Goal: Transaction & Acquisition: Purchase product/service

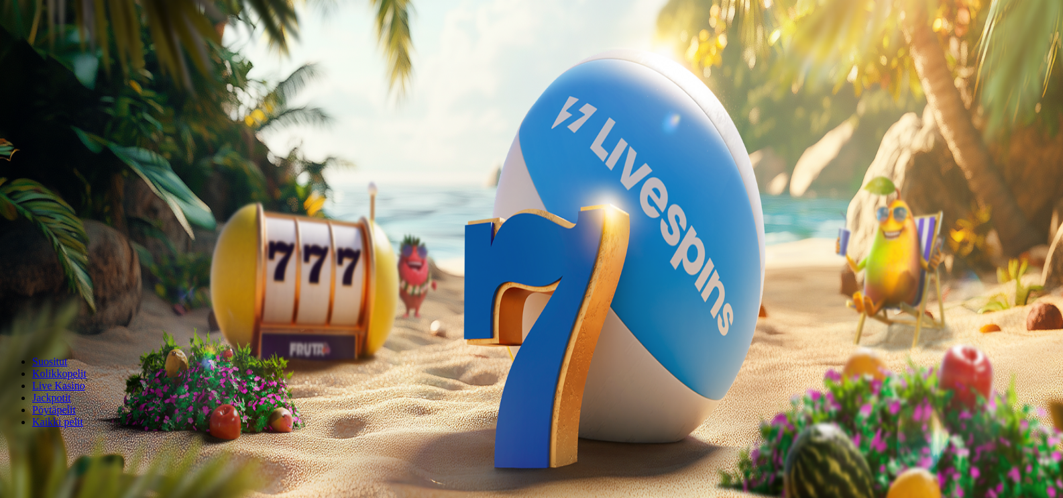
click at [73, 102] on span "Tarjoukset" at bounding box center [54, 96] width 45 height 11
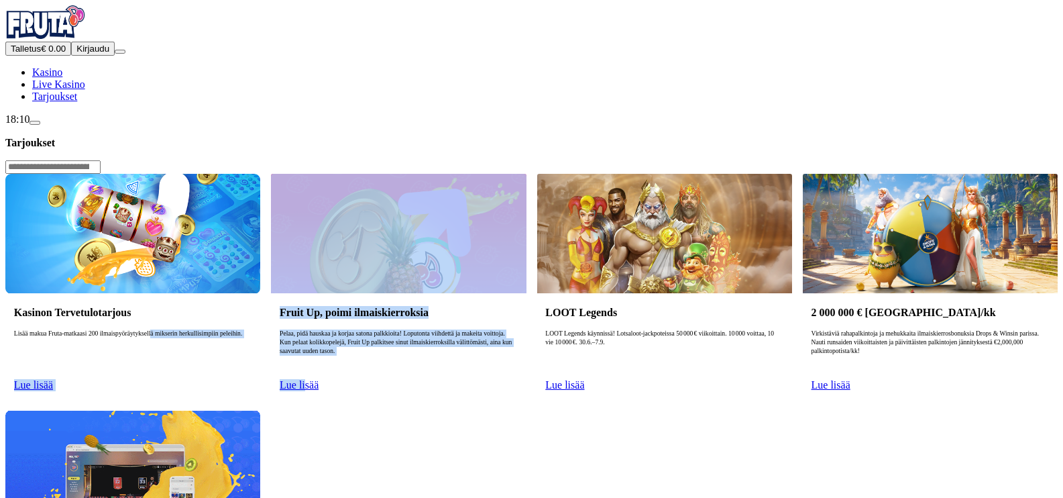
drag, startPoint x: 283, startPoint y: 198, endPoint x: 510, endPoint y: 389, distance: 296.7
click at [510, 389] on div "Kasinon Tervetulotarjous Lisää makua Fruta-matkaasi 200 ilmaispyöräytyksellä mi…" at bounding box center [531, 405] width 1053 height 462
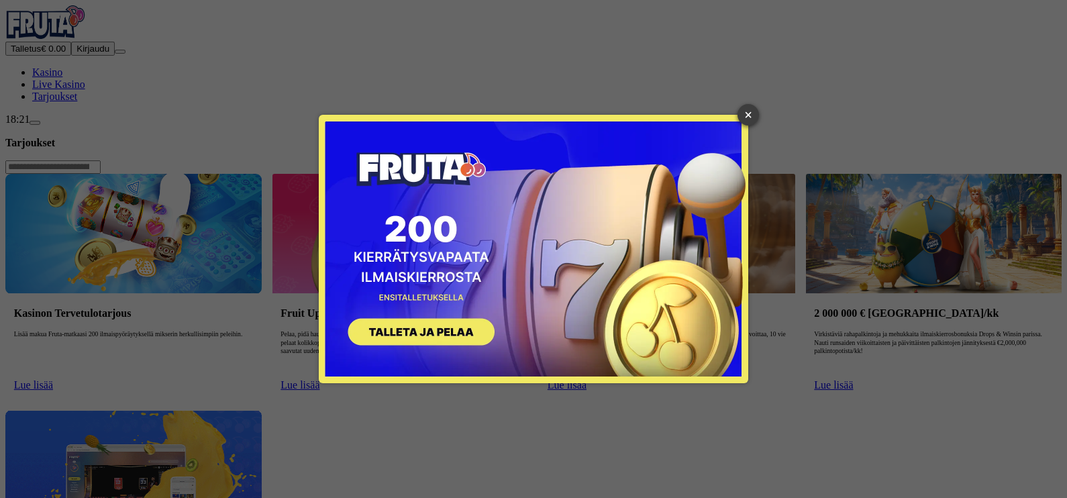
click at [748, 117] on link "×" at bounding box center [747, 114] width 21 height 21
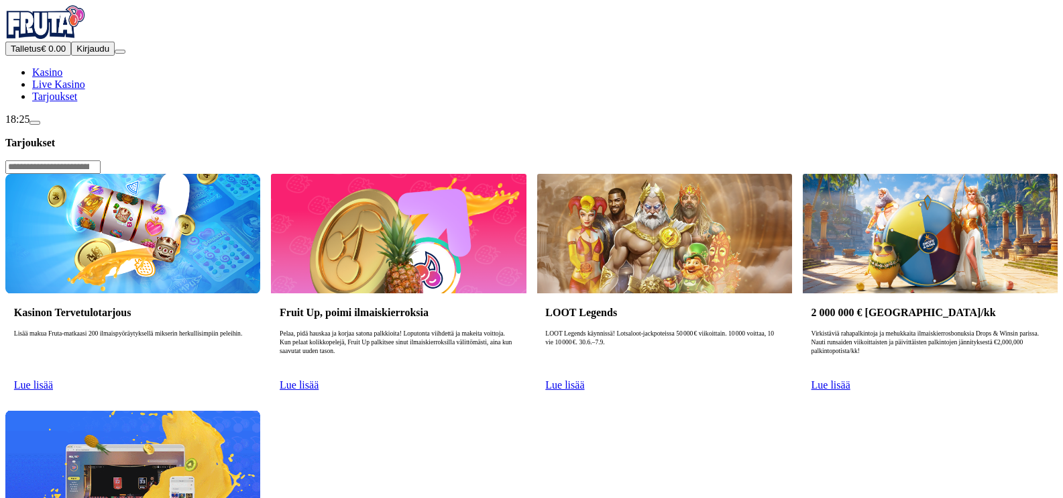
click at [62, 78] on span "Kasino" at bounding box center [47, 71] width 30 height 11
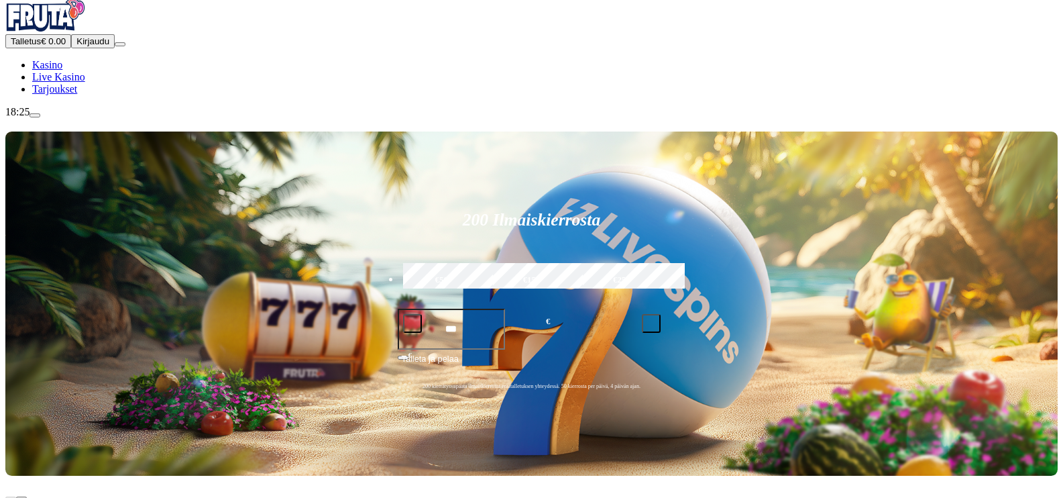
scroll to position [1, 0]
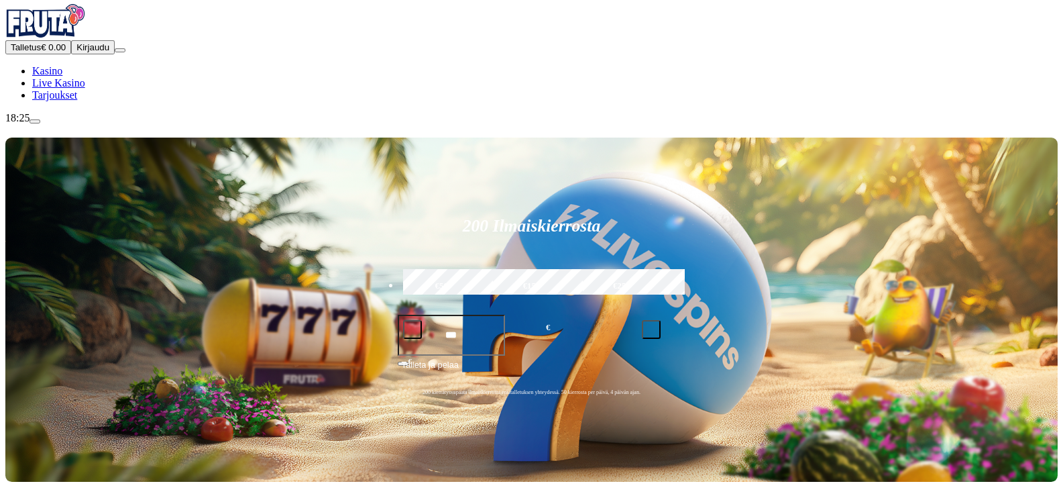
click at [71, 54] on button "Talletus € 0.00" at bounding box center [38, 47] width 66 height 14
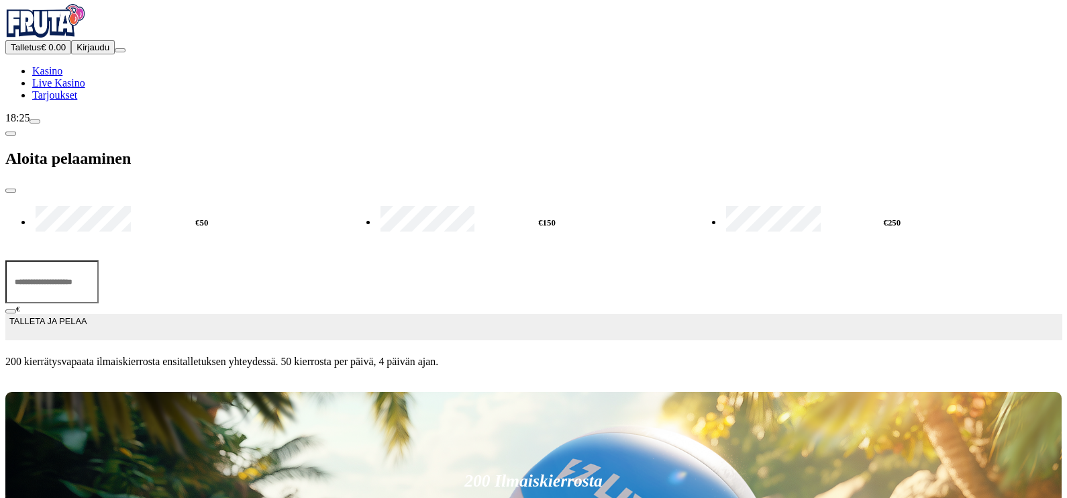
click at [99, 260] on input "***" at bounding box center [51, 281] width 93 height 43
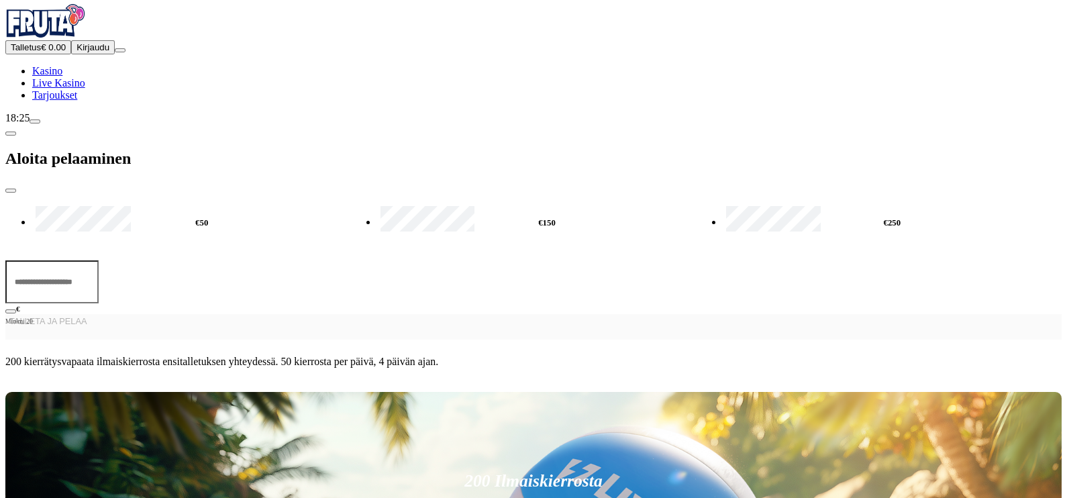
type input "*"
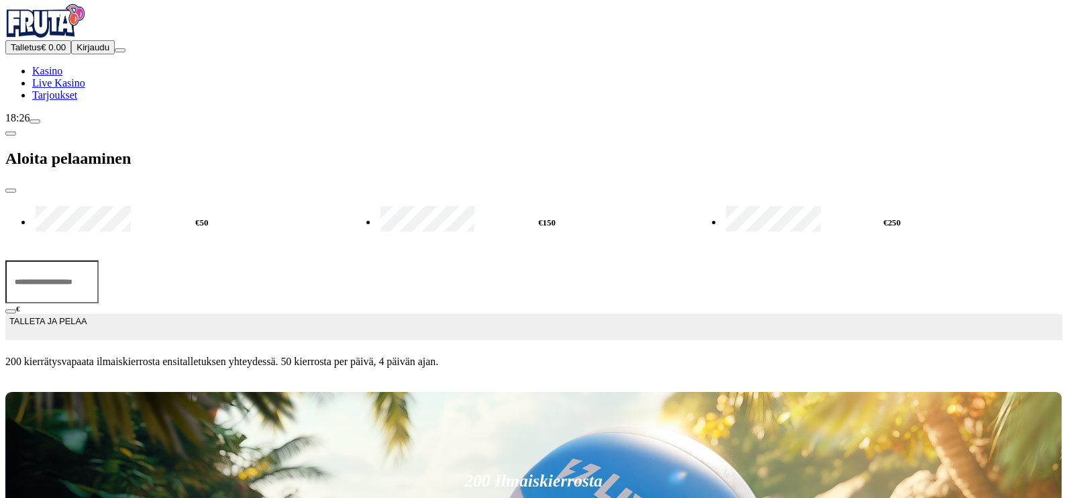
type input "**"
click at [87, 315] on span "TALLETA JA PELAA" at bounding box center [47, 327] width 77 height 24
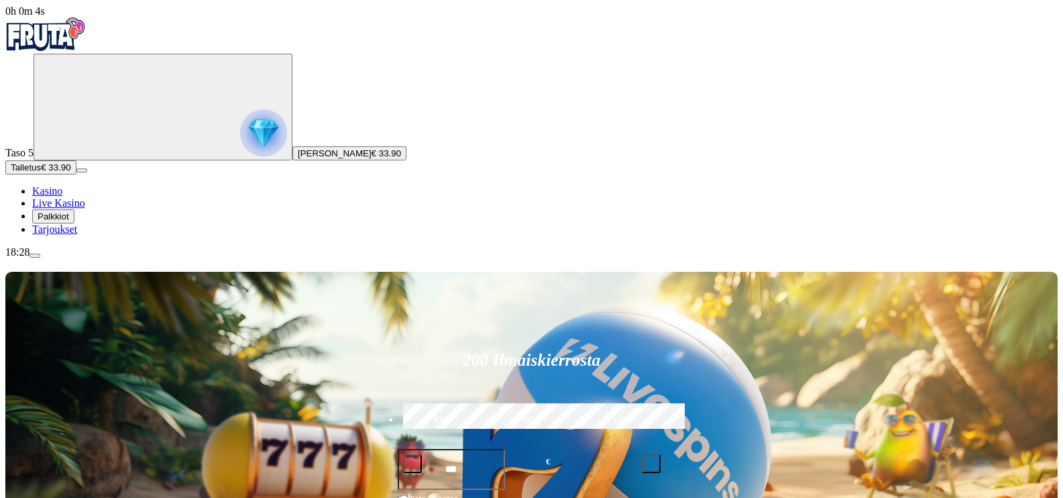
click at [74, 223] on button "Palkkiot" at bounding box center [53, 216] width 42 height 14
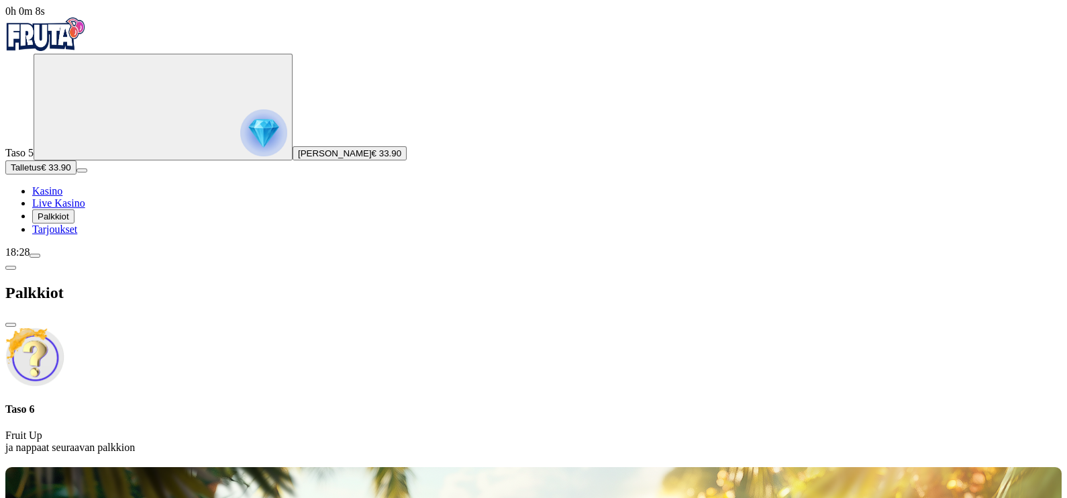
click at [11, 325] on span "close icon" at bounding box center [11, 325] width 0 height 0
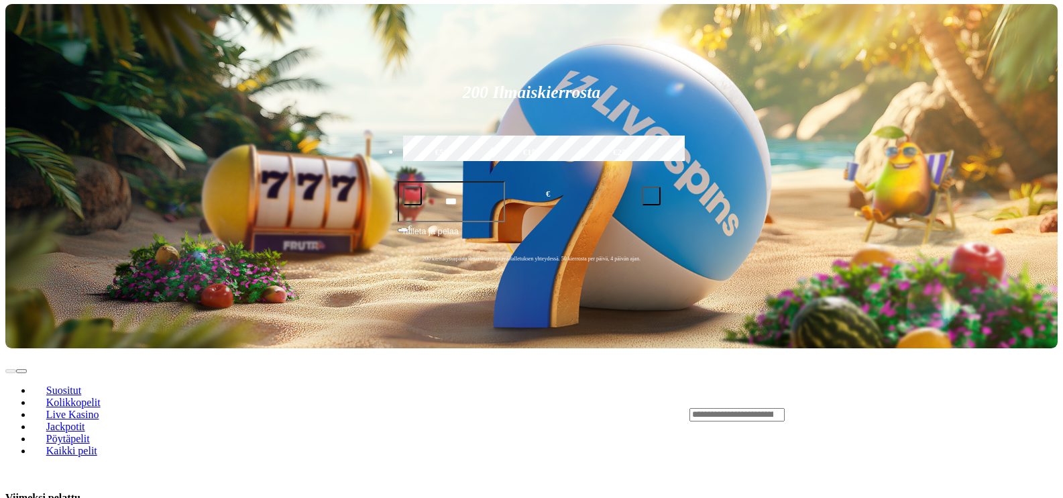
scroll to position [279, 0]
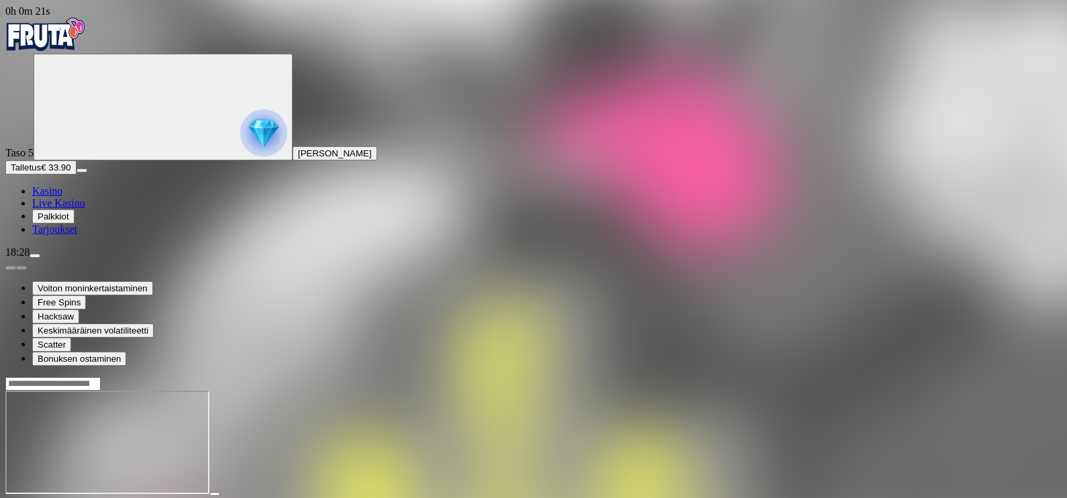
click at [32, 497] on span "fullscreen icon" at bounding box center [32, 506] width 0 height 0
click at [62, 197] on span "Kasino" at bounding box center [47, 190] width 30 height 11
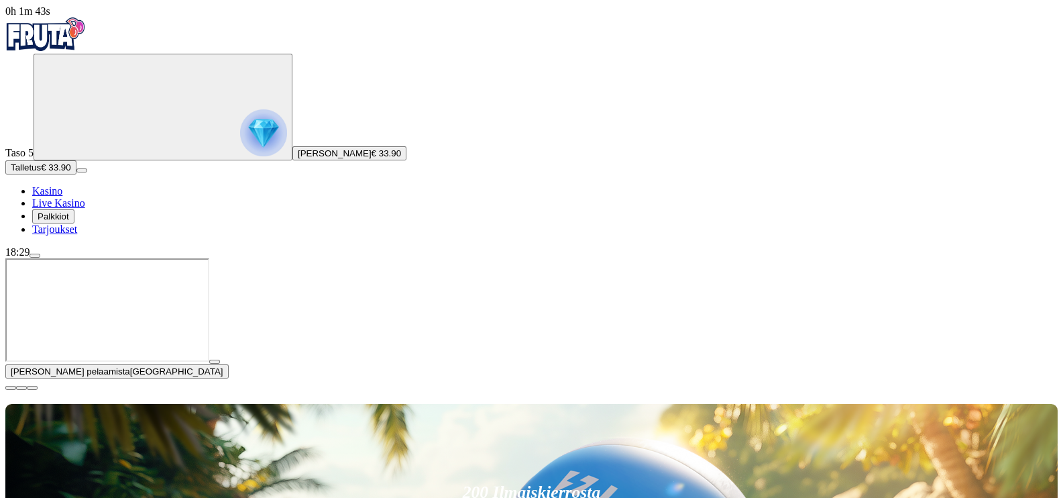
scroll to position [273, 0]
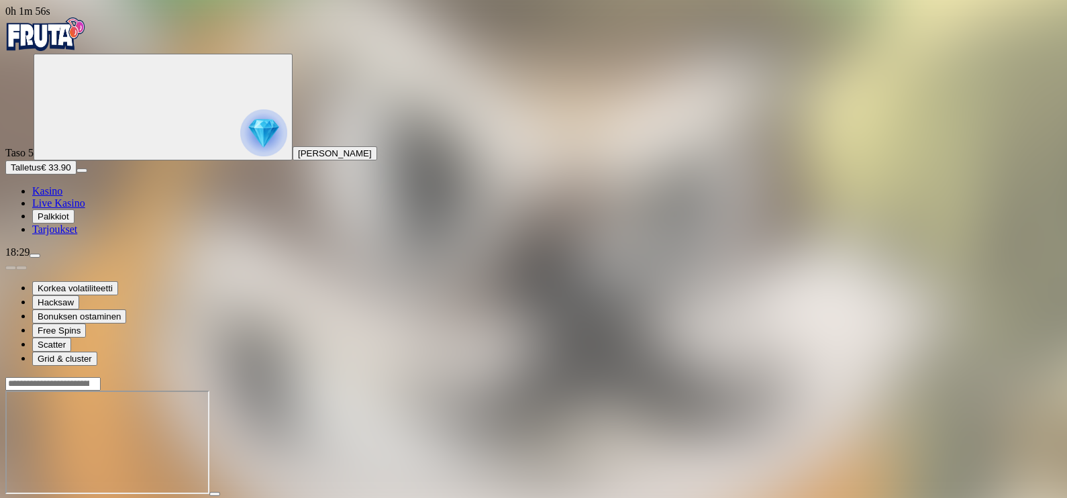
click at [38, 497] on button "button" at bounding box center [32, 506] width 11 height 4
click at [62, 197] on span "Kasino" at bounding box center [47, 190] width 30 height 11
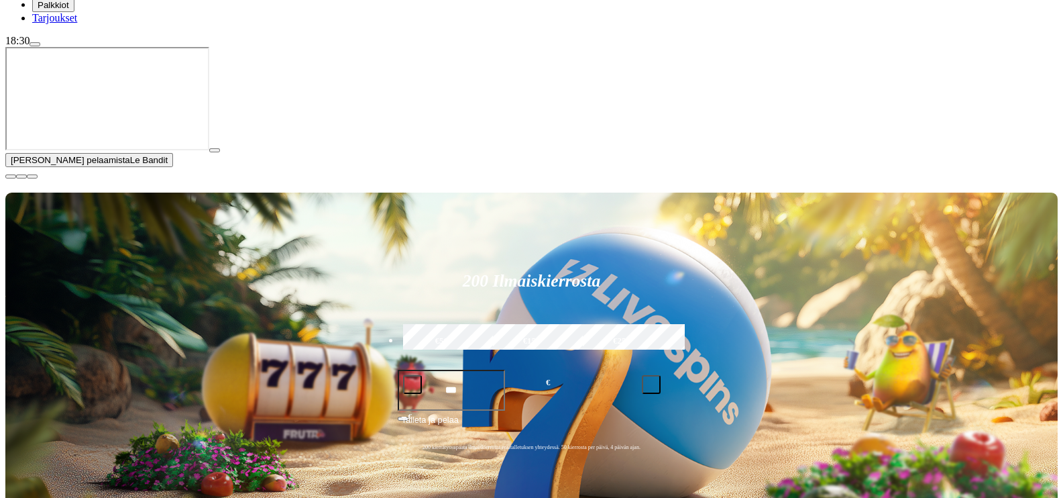
scroll to position [226, 0]
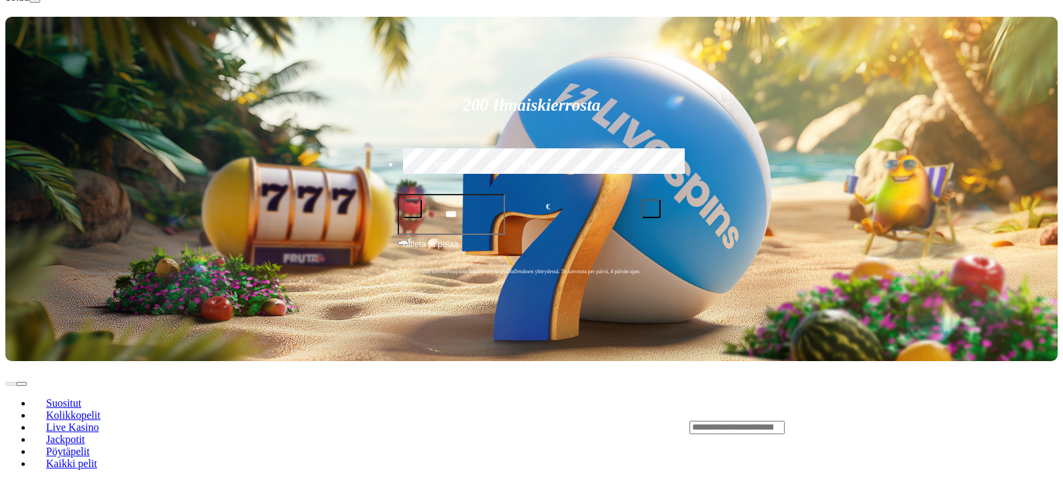
scroll to position [256, 0]
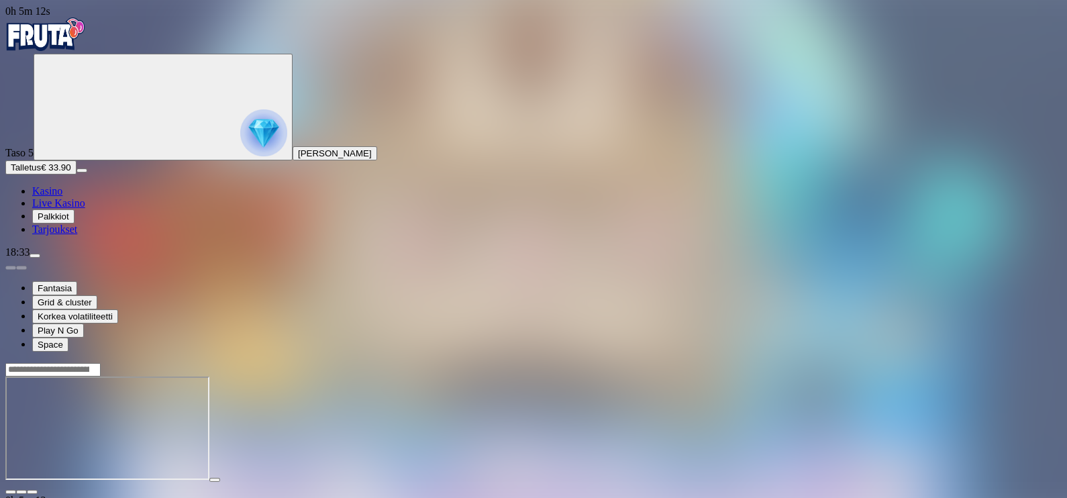
click at [32, 492] on span "fullscreen icon" at bounding box center [32, 492] width 0 height 0
click at [62, 197] on span "Kasino" at bounding box center [47, 190] width 30 height 11
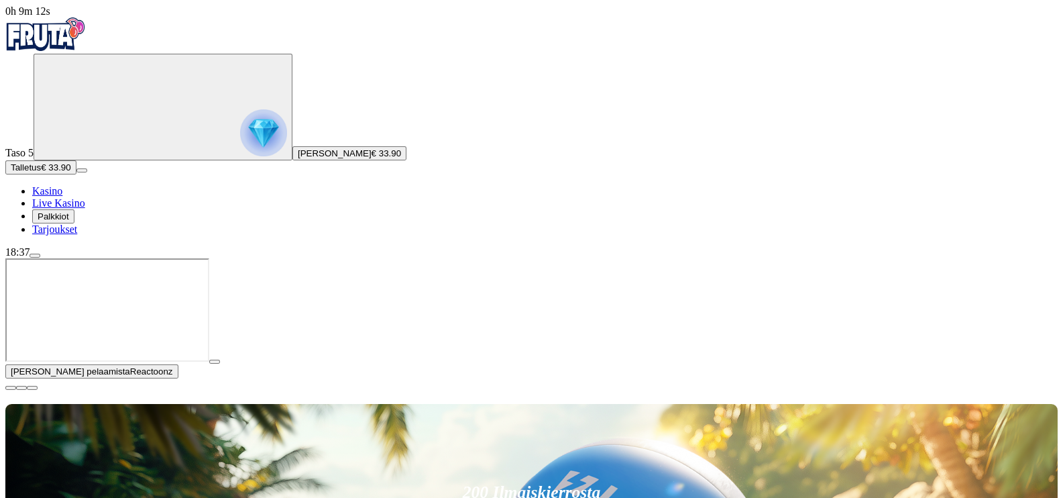
scroll to position [186, 0]
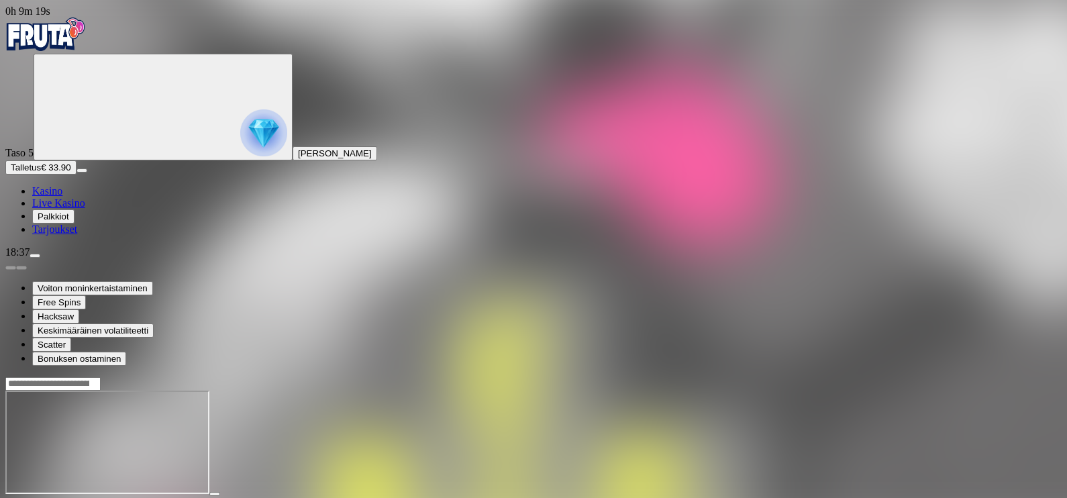
click at [32, 497] on span "fullscreen icon" at bounding box center [32, 506] width 0 height 0
click at [62, 197] on span "Kasino" at bounding box center [47, 190] width 30 height 11
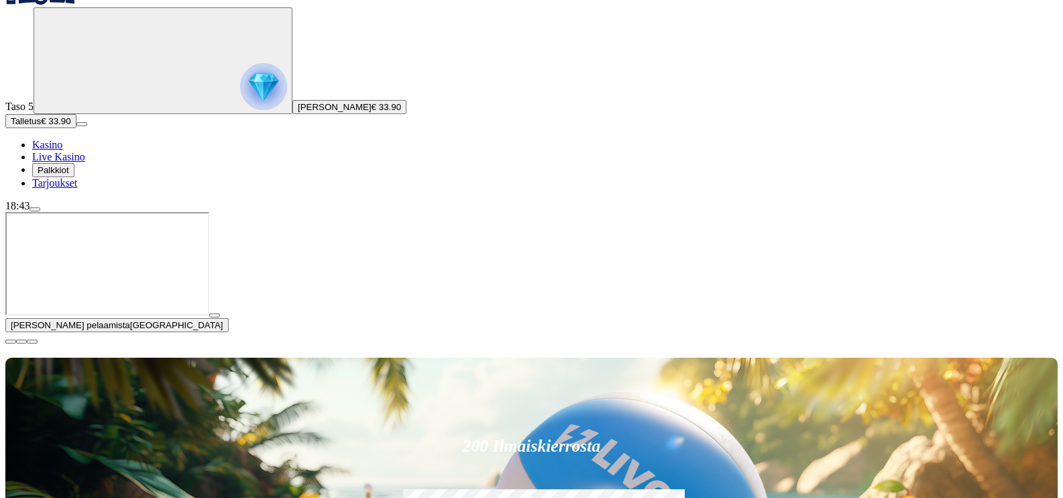
scroll to position [250, 0]
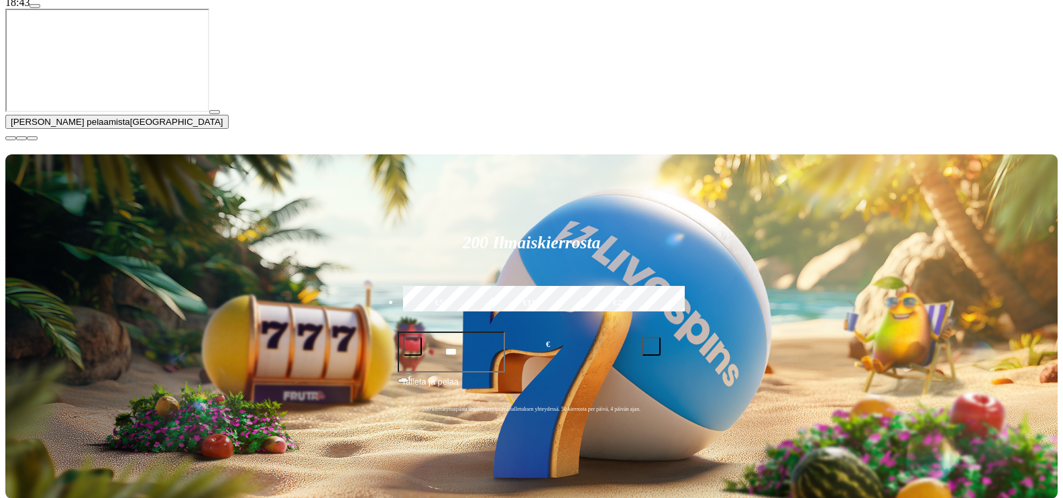
click at [16, 140] on button "button" at bounding box center [10, 138] width 11 height 4
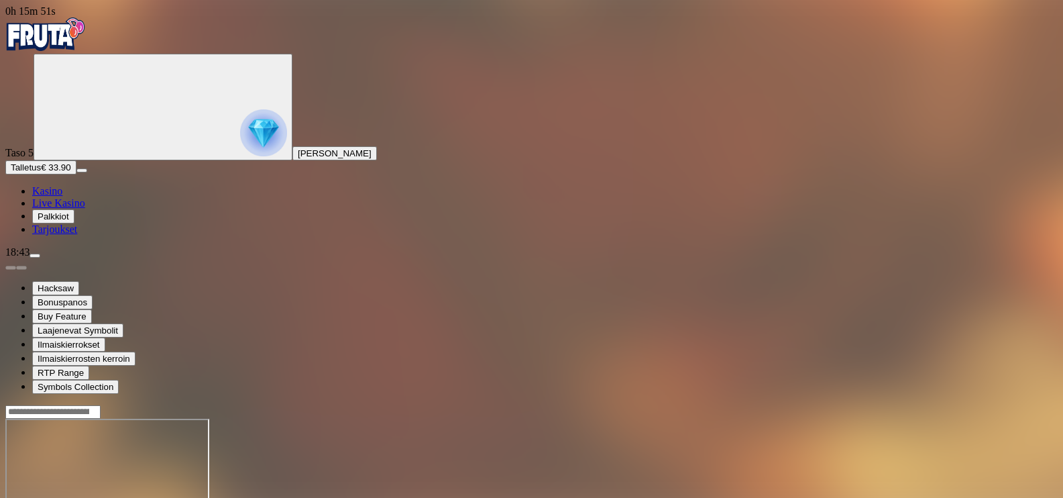
click at [62, 197] on span "Kasino" at bounding box center [47, 190] width 30 height 11
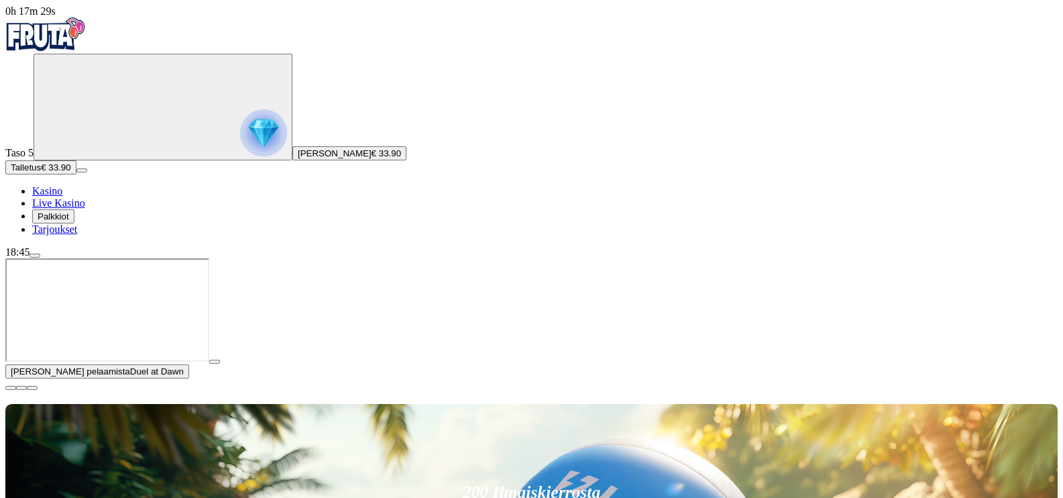
click at [11, 388] on span "close icon" at bounding box center [11, 388] width 0 height 0
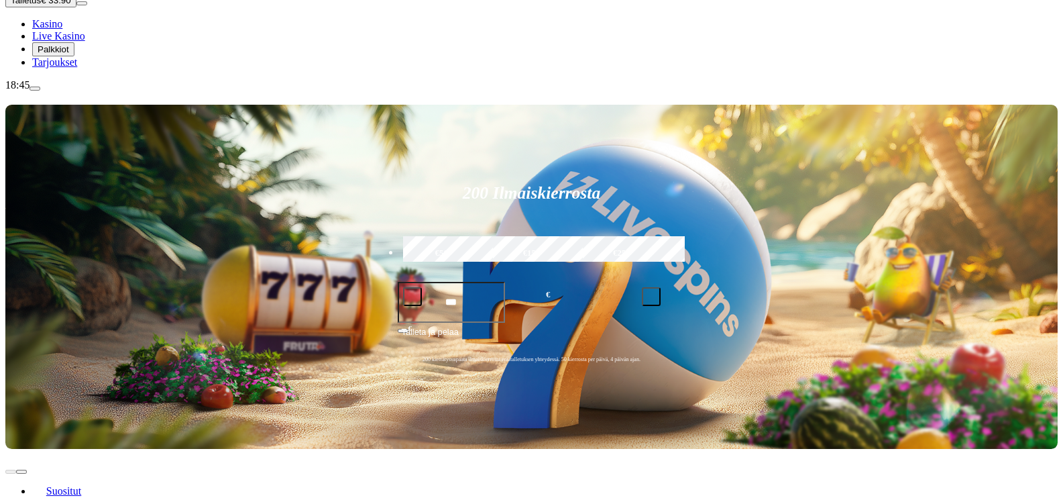
scroll to position [185, 0]
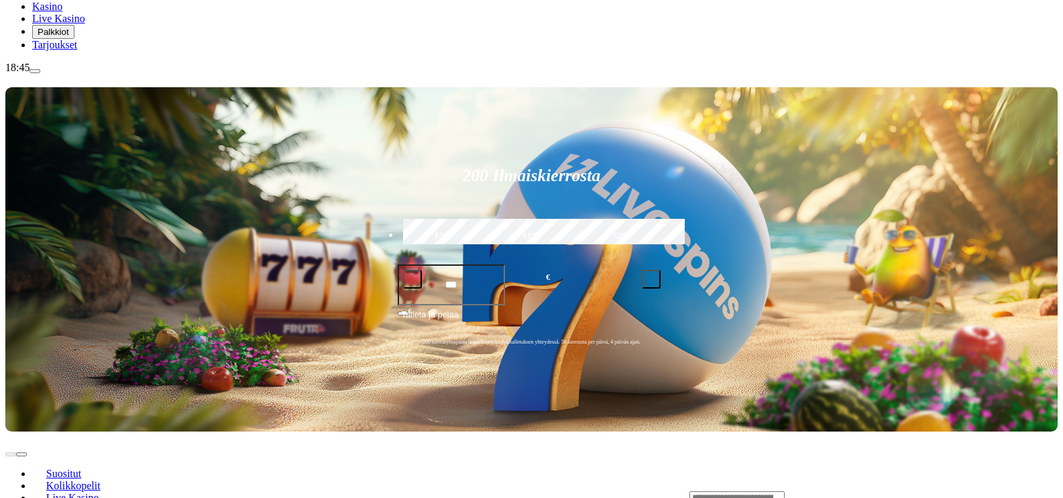
click at [769, 491] on input "Search" at bounding box center [737, 497] width 95 height 13
type input "***"
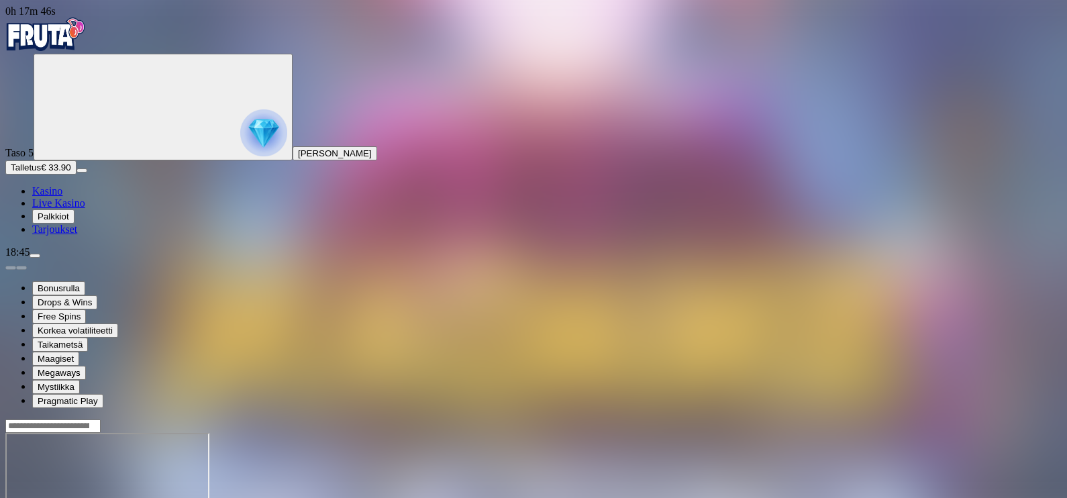
drag, startPoint x: 986, startPoint y: 134, endPoint x: 971, endPoint y: 121, distance: 19.5
click at [971, 419] on div at bounding box center [533, 485] width 1056 height 132
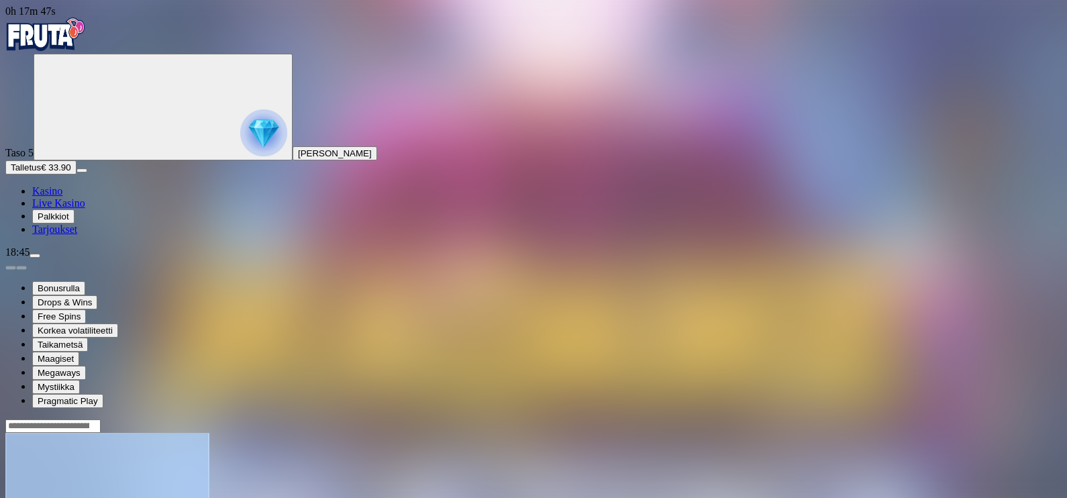
drag, startPoint x: 971, startPoint y: 121, endPoint x: 974, endPoint y: 132, distance: 11.1
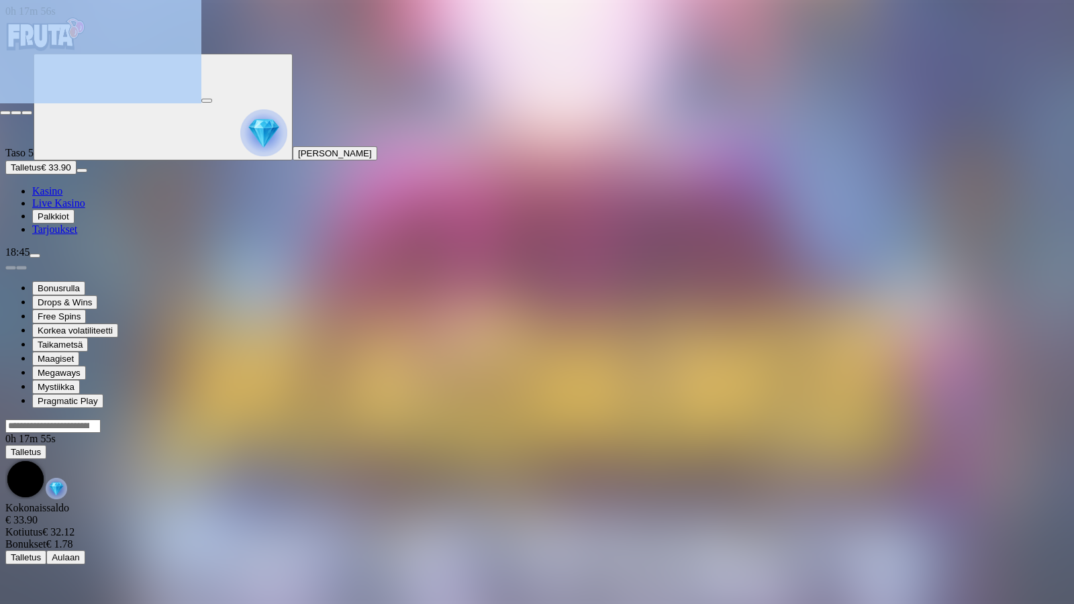
click at [5, 113] on span "close icon" at bounding box center [5, 113] width 0 height 0
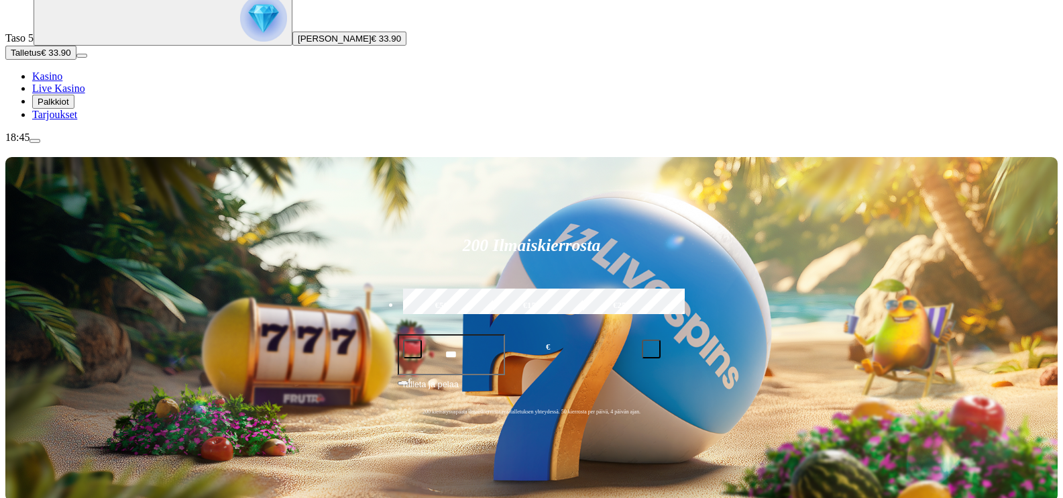
scroll to position [115, 0]
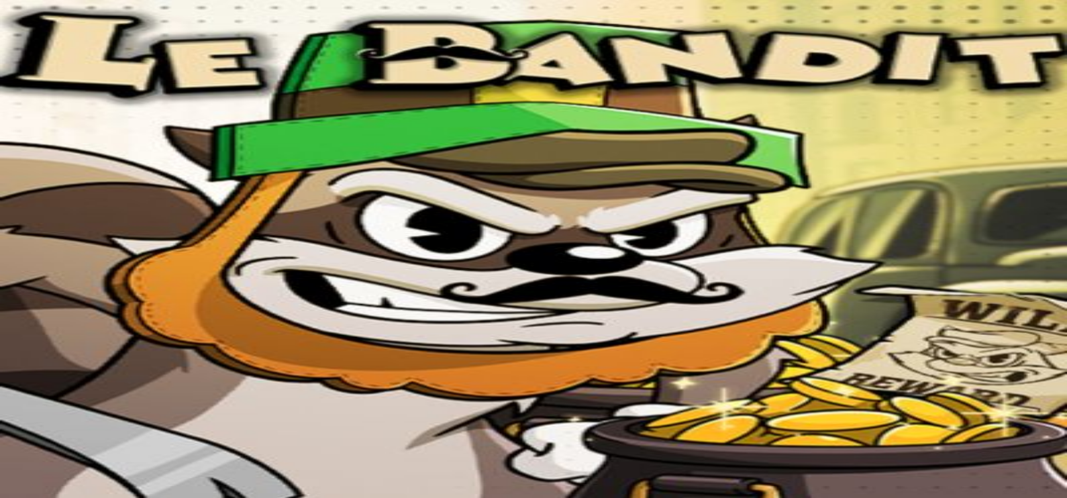
click at [32, 497] on span "fullscreen icon" at bounding box center [32, 506] width 0 height 0
click at [62, 197] on span "Kasino" at bounding box center [47, 190] width 30 height 11
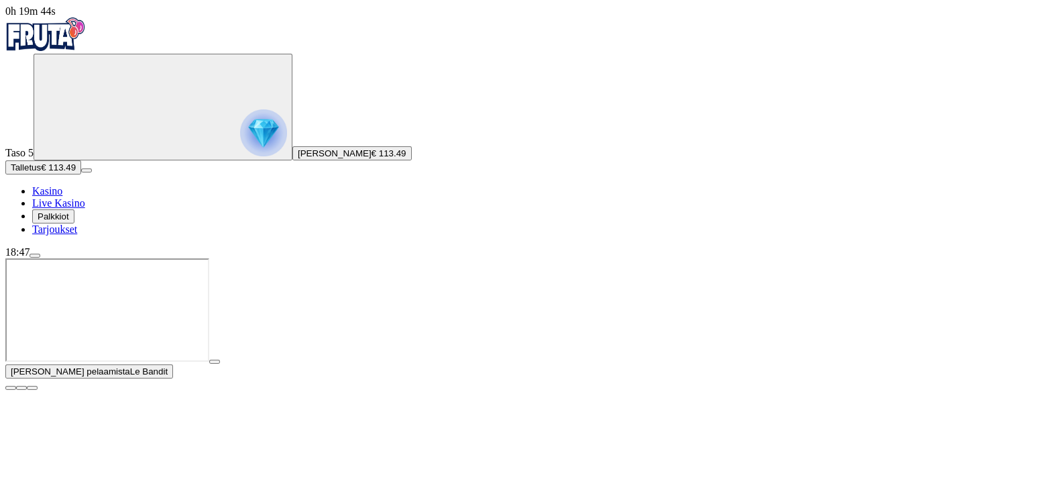
scroll to position [359, 0]
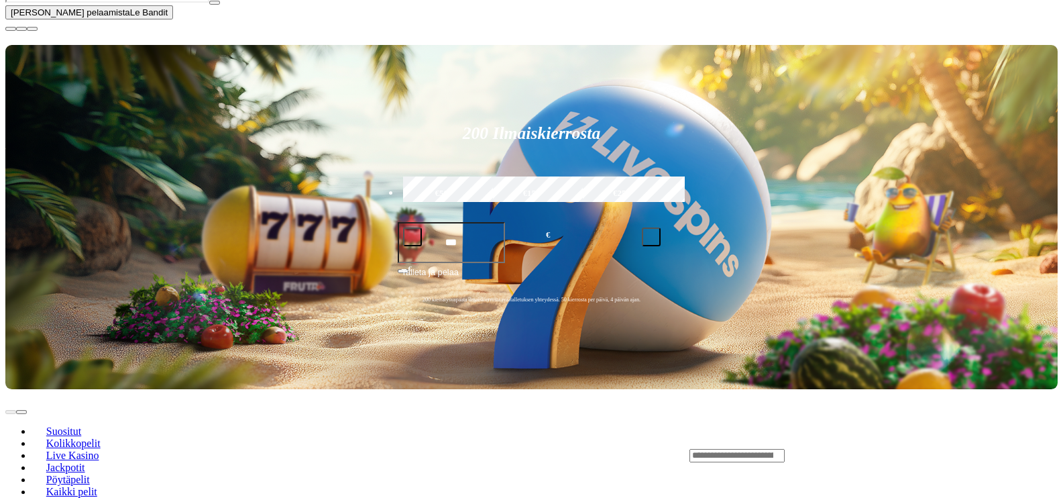
click at [11, 29] on span "close icon" at bounding box center [11, 29] width 0 height 0
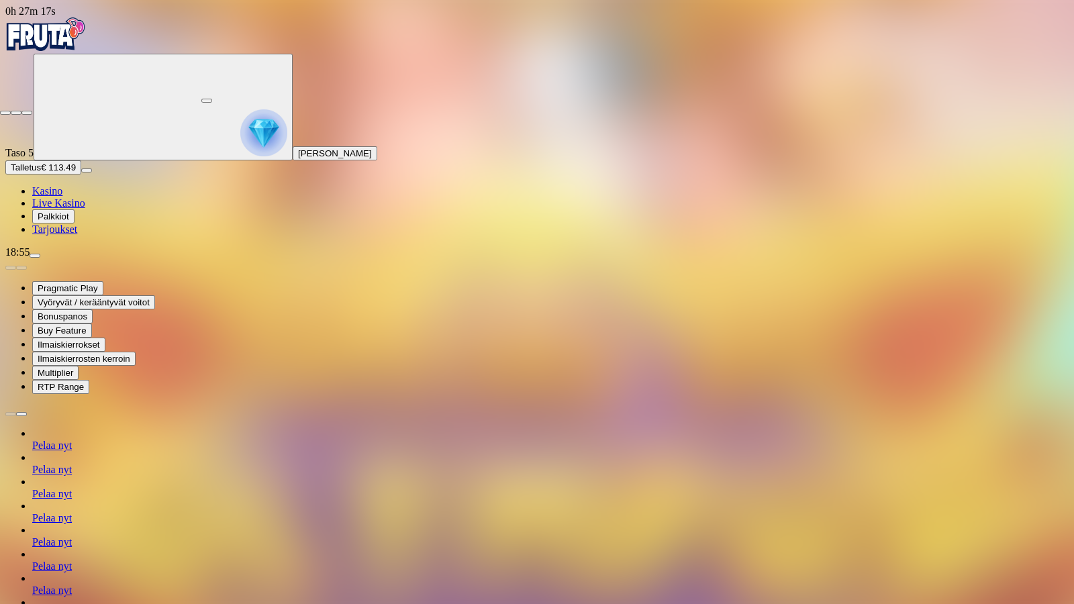
click at [27, 113] on span "fullscreen-exit icon" at bounding box center [27, 113] width 0 height 0
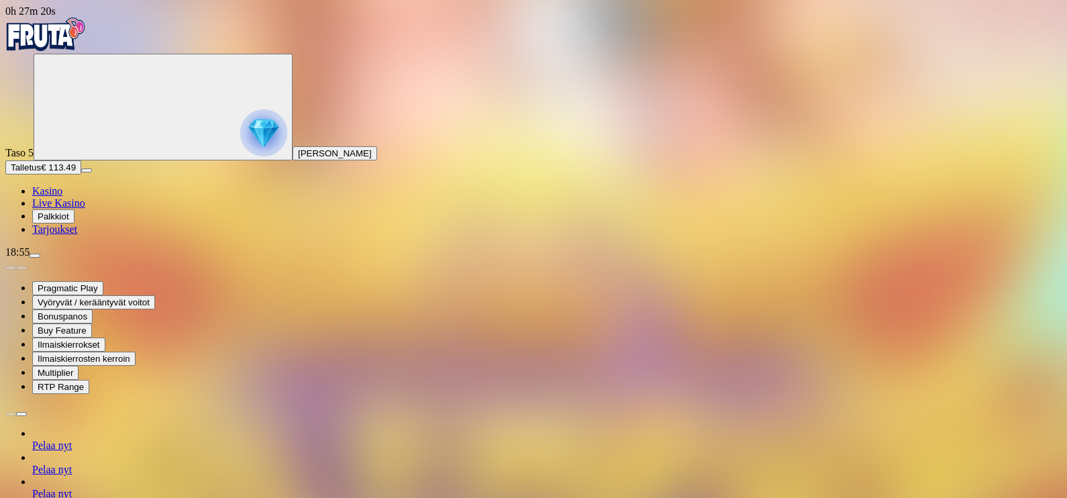
drag, startPoint x: 970, startPoint y: 124, endPoint x: 973, endPoint y: 186, distance: 61.8
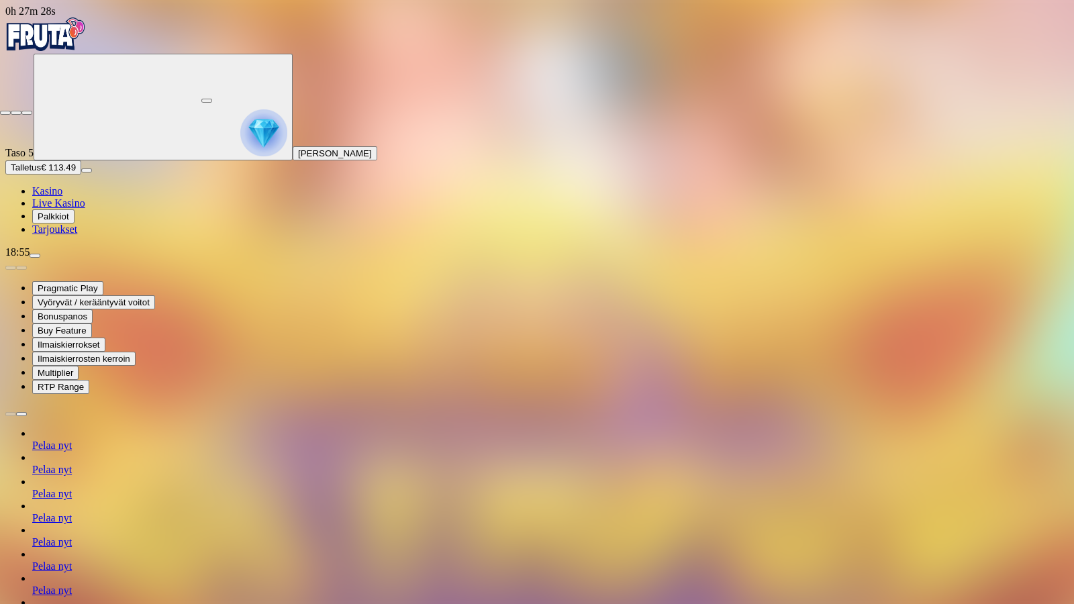
click at [21, 111] on button "button" at bounding box center [26, 113] width 11 height 4
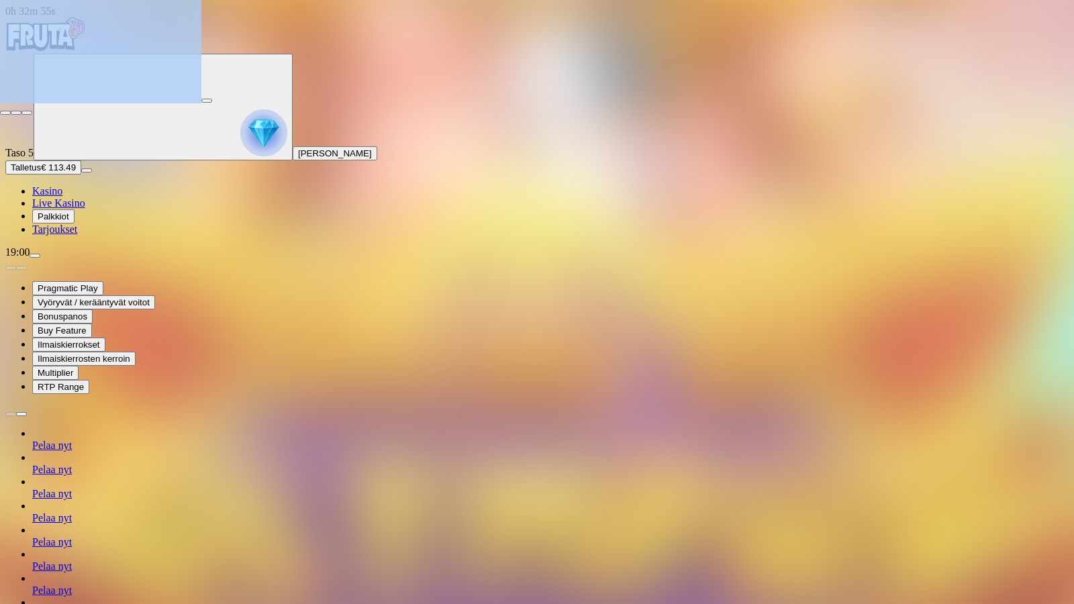
click at [5, 113] on span "close icon" at bounding box center [5, 113] width 0 height 0
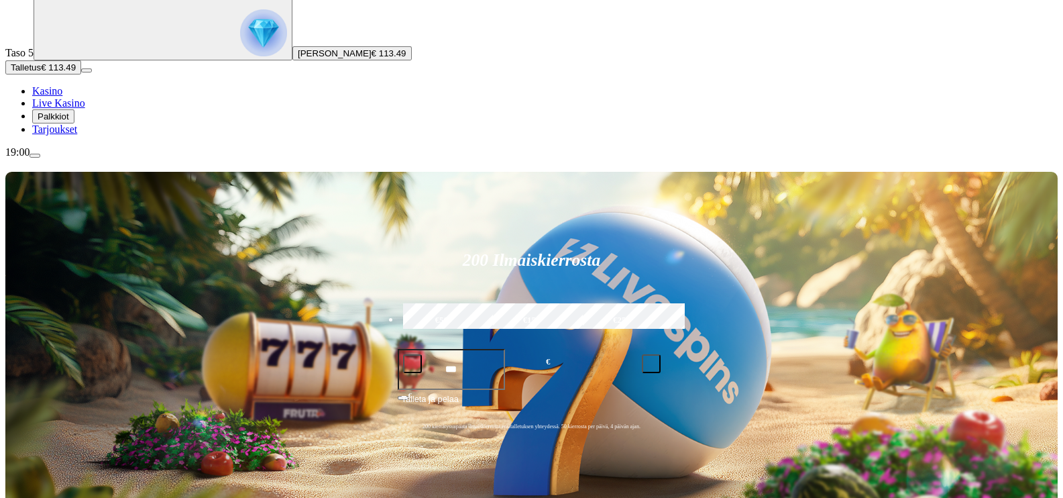
scroll to position [105, 0]
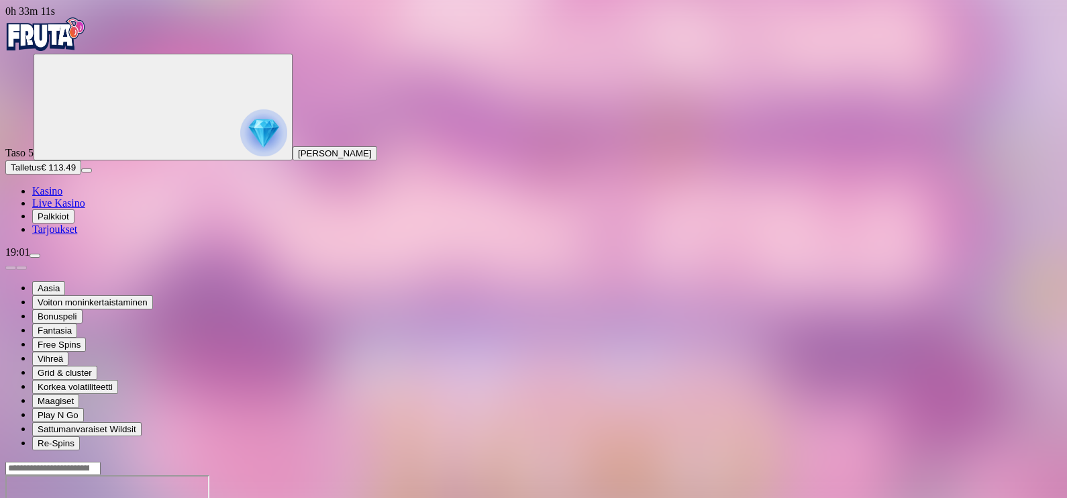
click at [101, 462] on input "Search" at bounding box center [52, 468] width 95 height 13
type input "*****"
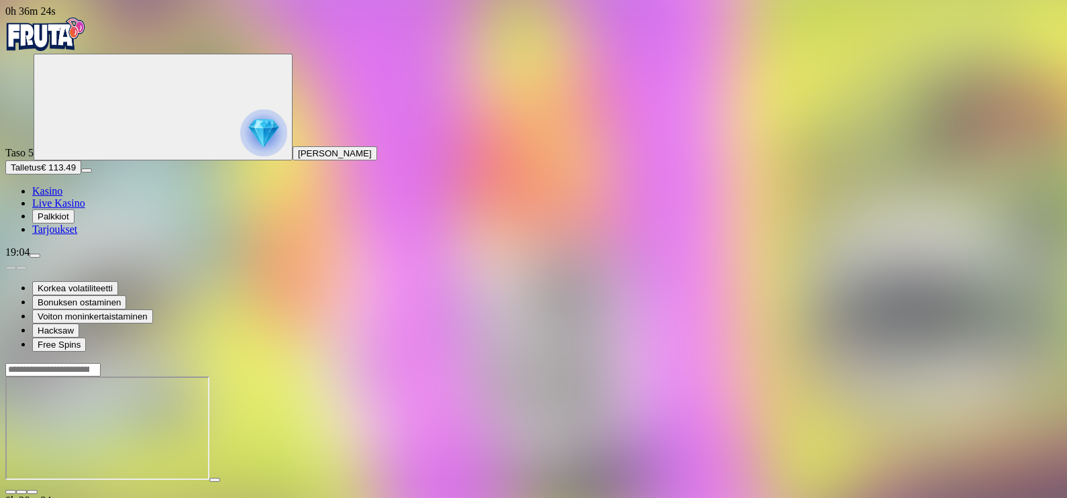
click at [32, 492] on span "fullscreen icon" at bounding box center [32, 492] width 0 height 0
click at [62, 197] on span "Kasino" at bounding box center [47, 190] width 30 height 11
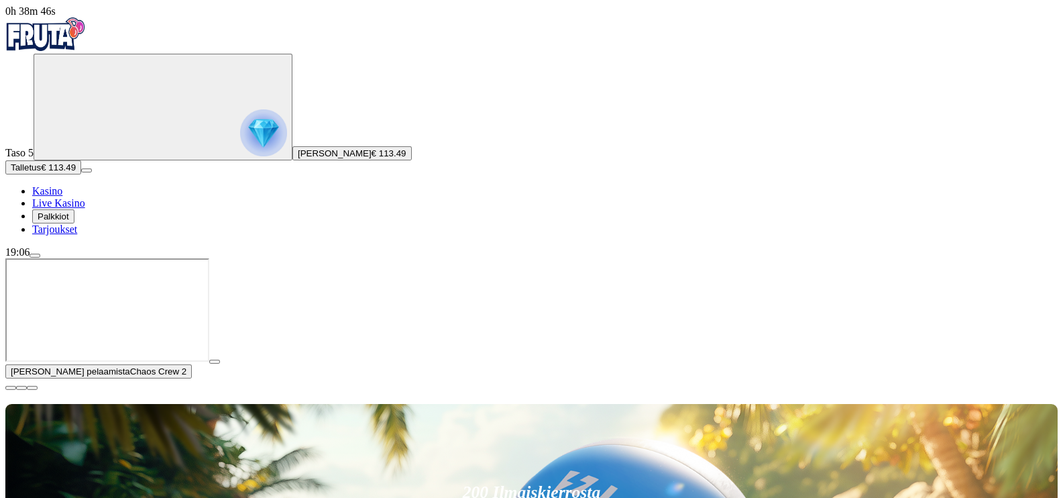
click at [11, 388] on span "close icon" at bounding box center [11, 388] width 0 height 0
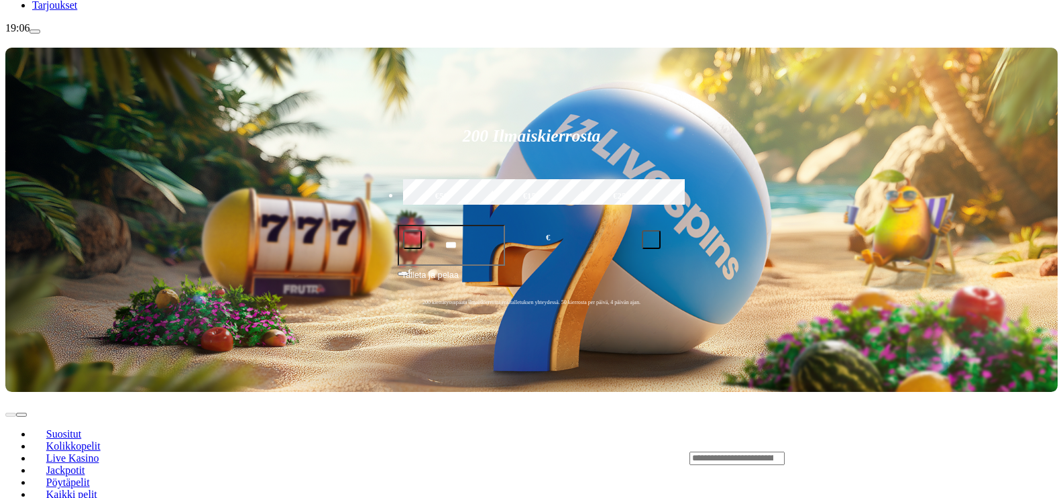
scroll to position [225, 0]
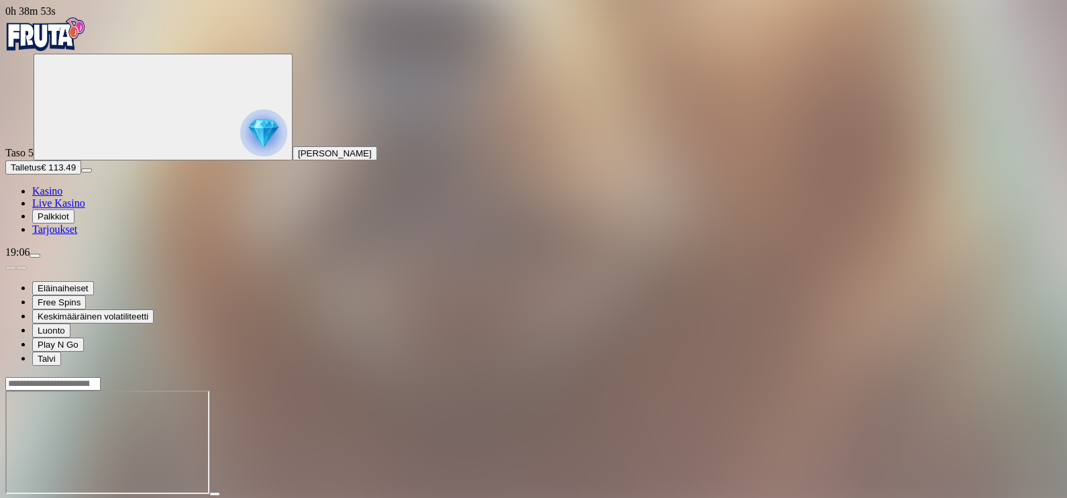
click at [32, 497] on span "fullscreen icon" at bounding box center [32, 506] width 0 height 0
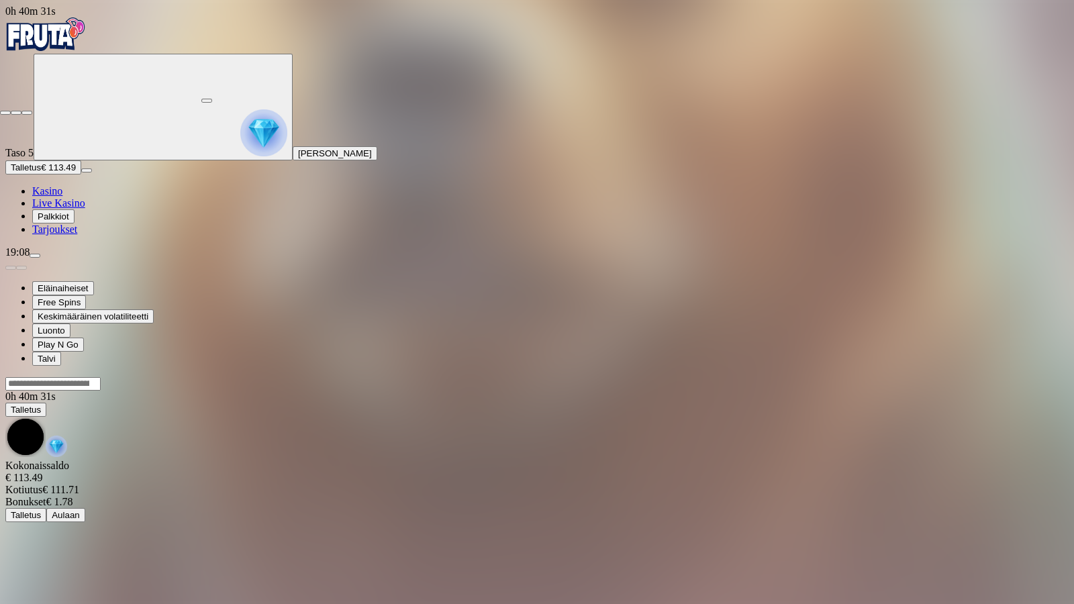
click at [27, 113] on span "fullscreen-exit icon" at bounding box center [27, 113] width 0 height 0
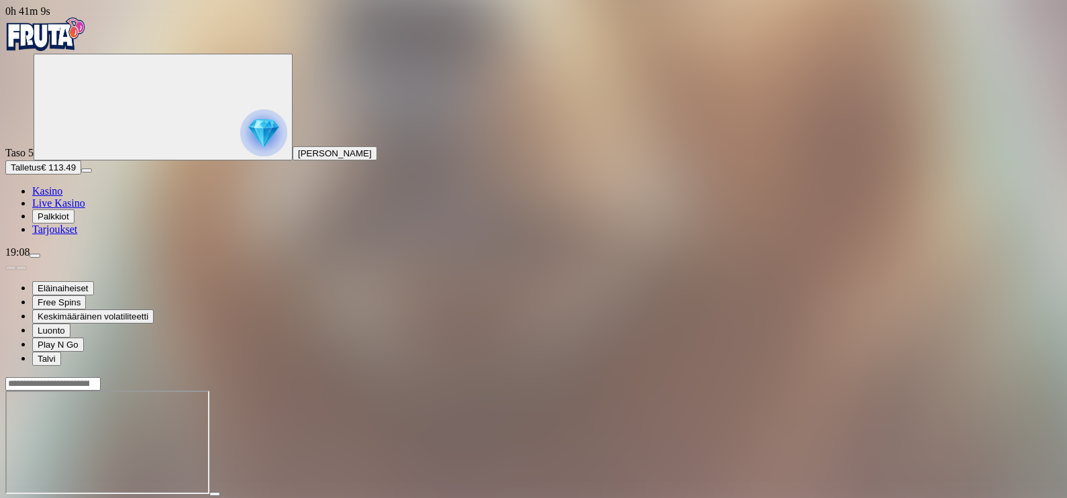
click at [61, 197] on span "Kasino" at bounding box center [47, 190] width 30 height 11
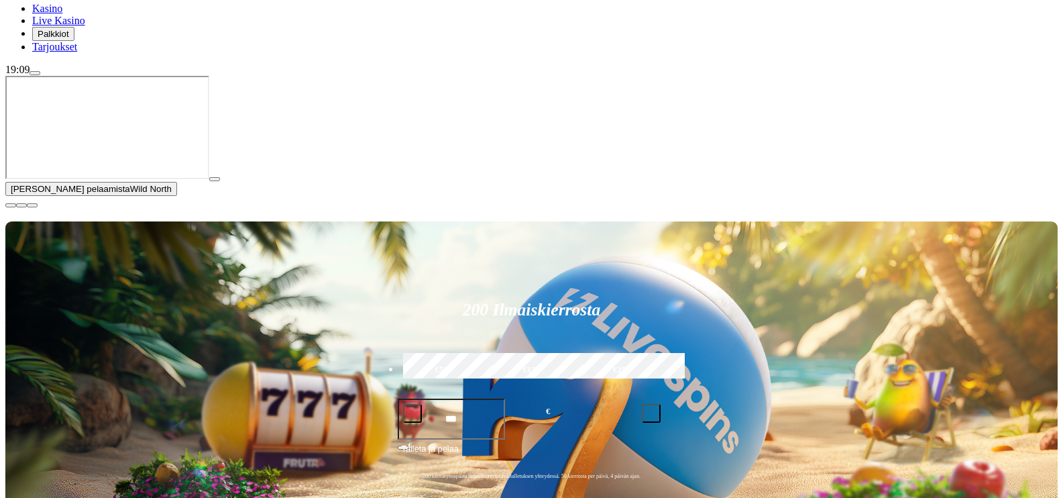
type input "*******"
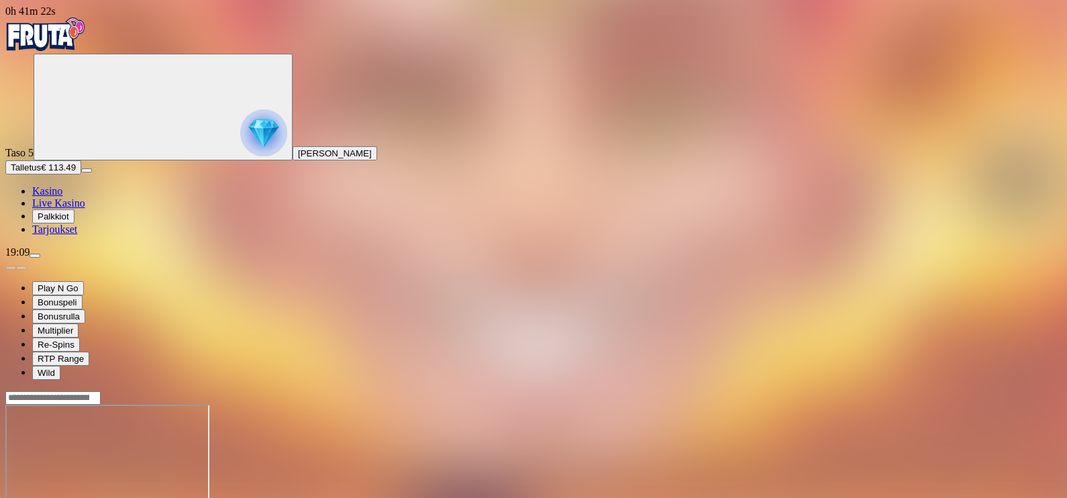
click at [240, 135] on img "Primary" at bounding box center [263, 132] width 47 height 47
click at [41, 172] on span "Talletus" at bounding box center [26, 167] width 30 height 10
click at [240, 134] on img "Primary" at bounding box center [263, 132] width 47 height 47
click at [35, 256] on span "menu icon" at bounding box center [35, 256] width 0 height 0
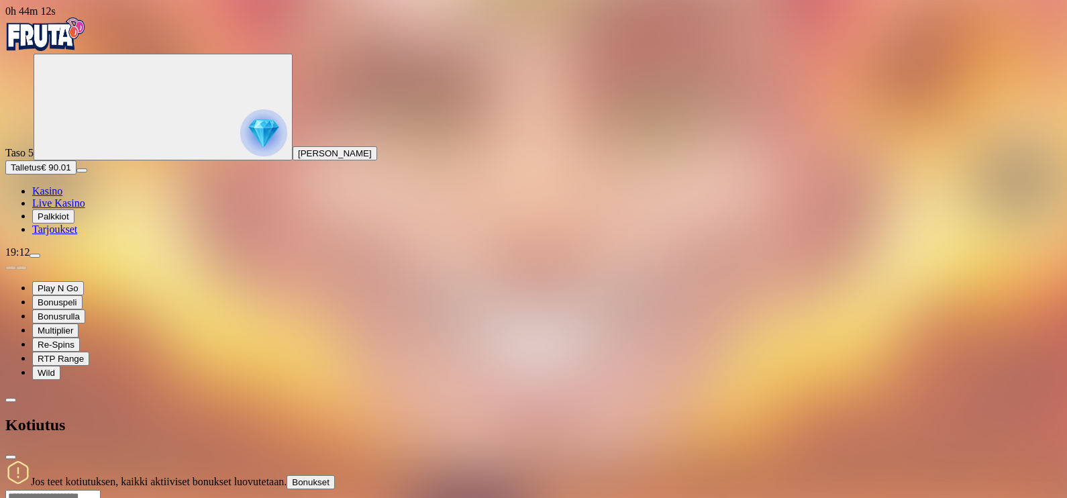
click at [101, 490] on input "number" at bounding box center [52, 496] width 95 height 13
type input "*"
type input "**"
click at [11, 457] on span "close icon" at bounding box center [11, 457] width 0 height 0
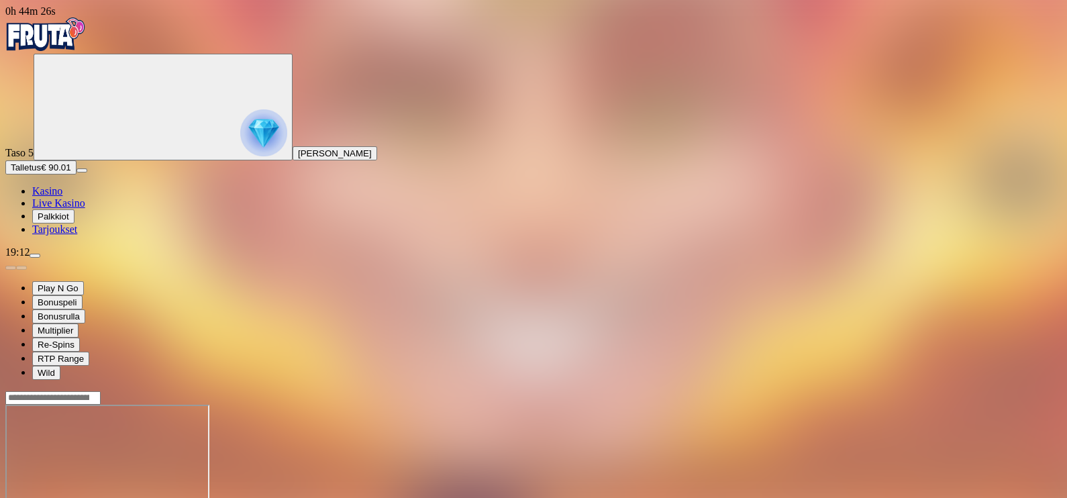
click at [62, 197] on span "Kasino" at bounding box center [47, 190] width 30 height 11
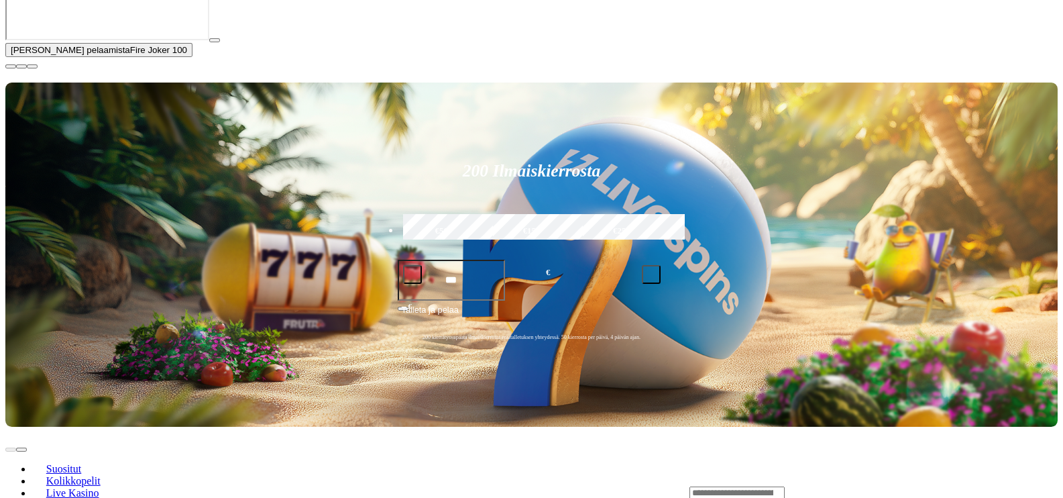
scroll to position [326, 0]
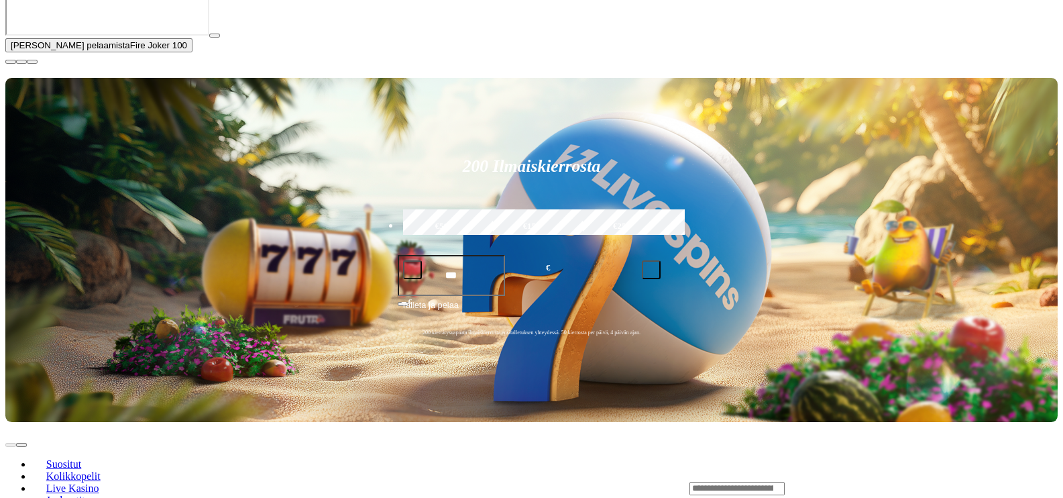
click at [220, 38] on button "button" at bounding box center [214, 36] width 11 height 4
